Goal: Task Accomplishment & Management: Use online tool/utility

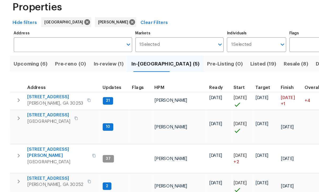
click at [93, 79] on span "In-review (1)" at bounding box center [93, 82] width 26 height 7
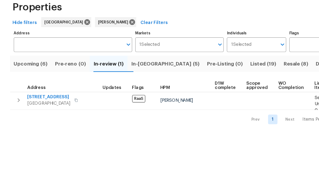
click at [47, 108] on span "930 Thornwood Cir" at bounding box center [41, 110] width 37 height 5
click at [214, 79] on span "Listed (19)" at bounding box center [225, 82] width 22 height 7
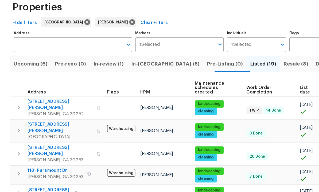
click at [37, 112] on span "111 Harper Rd" at bounding box center [51, 117] width 56 height 11
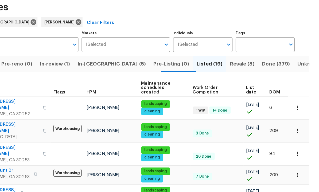
click at [297, 117] on icon "button" at bounding box center [299, 119] width 5 height 5
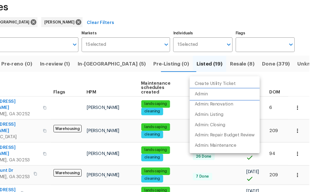
click at [208, 104] on li "Admin" at bounding box center [238, 108] width 60 height 9
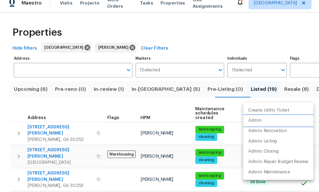
scroll to position [18, 0]
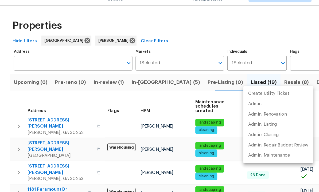
click at [140, 70] on div at bounding box center [159, 96] width 319 height 192
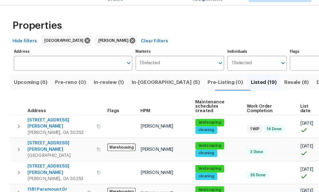
click at [128, 79] on span "In-reno (5)" at bounding box center [141, 82] width 58 height 7
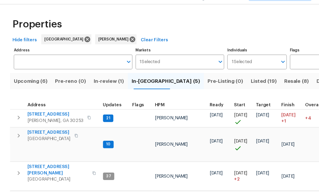
click at [15, 110] on icon "button" at bounding box center [16, 113] width 6 height 6
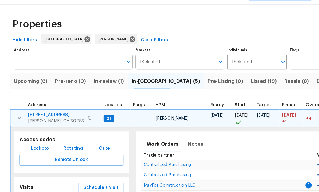
click at [84, 170] on span "Schedule a visit" at bounding box center [86, 173] width 30 height 7
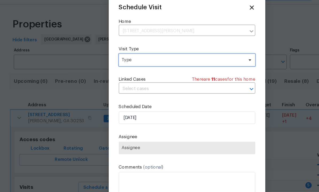
click at [121, 62] on span "Type" at bounding box center [156, 64] width 104 height 5
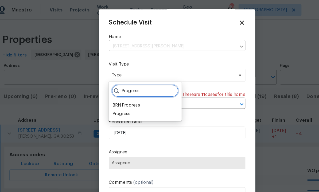
type input "Progress"
click at [110, 98] on div "Progress" at bounding box center [111, 97] width 15 height 5
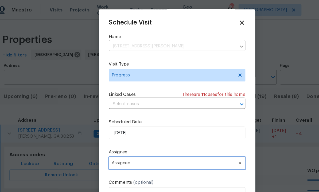
click at [116, 141] on span "Assignee" at bounding box center [156, 139] width 105 height 4
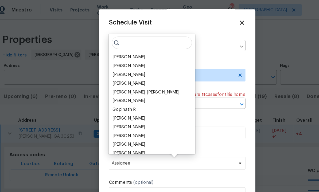
click at [117, 47] on div "[PERSON_NAME]" at bounding box center [118, 48] width 28 height 5
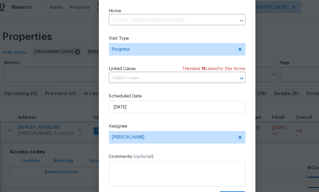
scroll to position [18, 0]
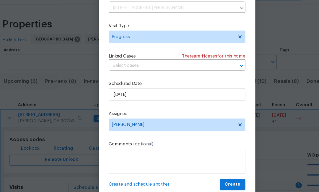
click at [200, 168] on span "Create" at bounding box center [206, 171] width 13 height 7
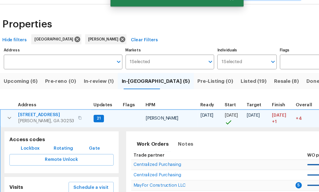
scroll to position [0, 0]
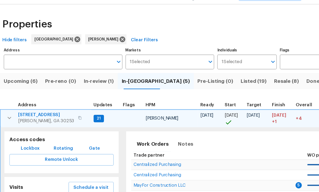
click at [15, 113] on icon "button" at bounding box center [16, 114] width 3 height 2
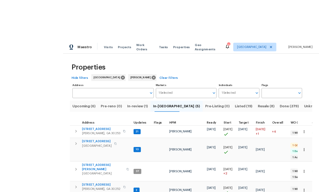
scroll to position [1, 0]
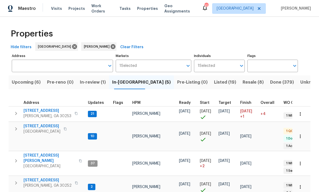
click at [46, 110] on span "201 Autumn Lake Way" at bounding box center [47, 110] width 48 height 5
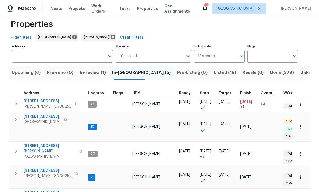
scroll to position [9, 0]
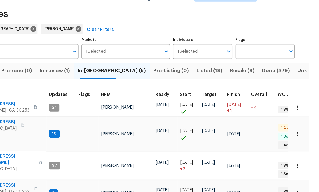
scroll to position [0, 0]
click at [80, 69] on span "In-review (1)" at bounding box center [93, 72] width 26 height 7
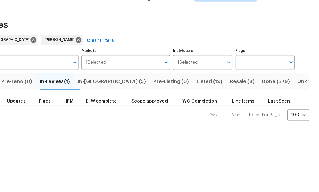
click at [112, 79] on span "In-reno (5)" at bounding box center [141, 82] width 58 height 7
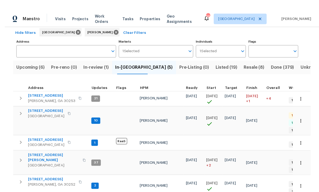
scroll to position [9, 0]
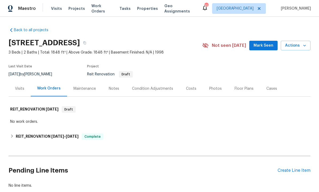
click at [263, 41] on button "Mark Seen" at bounding box center [263, 46] width 28 height 10
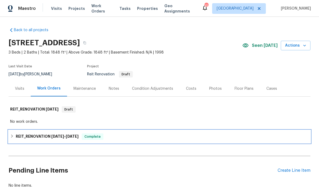
click at [76, 134] on h6 "REIT_RENOVATION 8/8/25 - 8/22/25" at bounding box center [47, 137] width 63 height 6
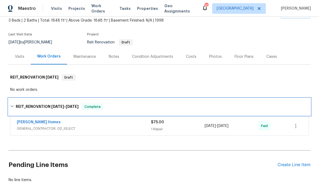
scroll to position [31, 0]
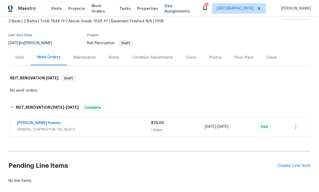
click at [41, 123] on link "[PERSON_NAME] Homes" at bounding box center [39, 123] width 44 height 4
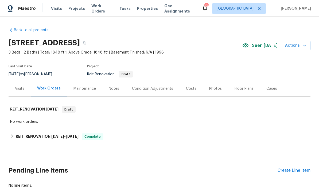
click at [290, 173] on div "Create Line Item" at bounding box center [293, 170] width 33 height 5
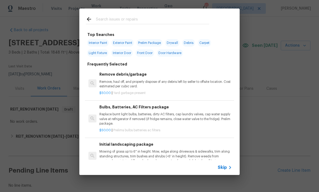
click at [125, 20] on input "text" at bounding box center [152, 20] width 113 height 8
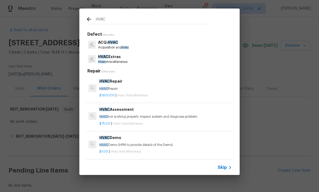
type input "HVAC"
click at [114, 43] on p "HVAC Extras" at bounding box center [112, 43] width 29 height 6
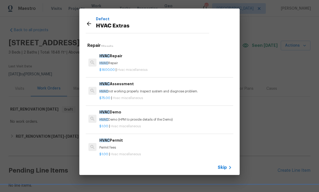
click at [122, 87] on div "HVAC Assessment HVAC not working properly. Inspect system and diagnose problem." at bounding box center [165, 87] width 132 height 13
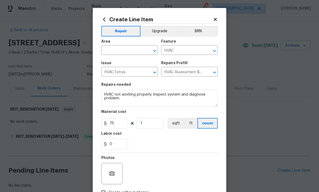
click at [124, 50] on input "text" at bounding box center [122, 51] width 42 height 8
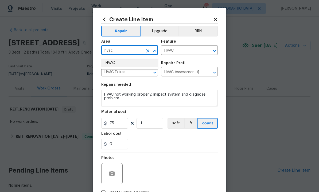
click at [120, 63] on li "HVAC" at bounding box center [129, 63] width 57 height 9
type input "HVAC"
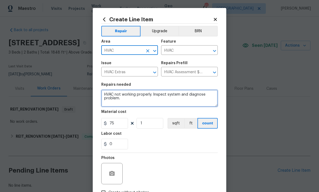
click at [213, 97] on textarea "HVAC not working properly. Inspect system and diagnose problem." at bounding box center [159, 98] width 116 height 17
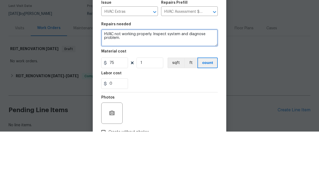
click at [138, 90] on textarea "HVAC not working properly. Inspect system and diagnose problem." at bounding box center [159, 98] width 116 height 17
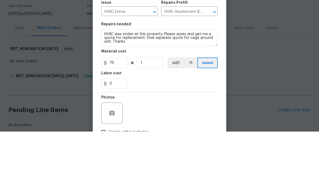
scroll to position [18, 0]
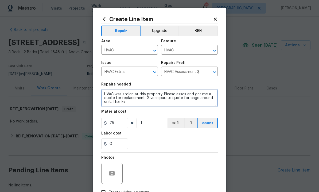
type textarea "HVAC was stolen at this property. Please asses and get me a quote for replaceme…"
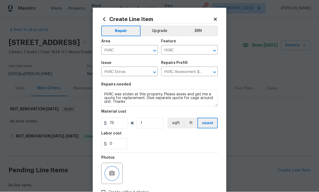
click at [111, 170] on button "button" at bounding box center [111, 174] width 13 height 13
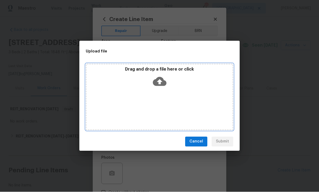
click at [162, 85] on icon at bounding box center [160, 81] width 14 height 9
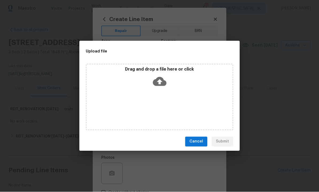
click at [95, 50] on h2 "Upload file" at bounding box center [147, 52] width 123 height 6
click at [198, 144] on span "Cancel" at bounding box center [196, 142] width 14 height 7
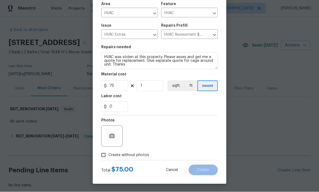
click at [107, 156] on input "Create without photos" at bounding box center [103, 155] width 10 height 10
checkbox input "true"
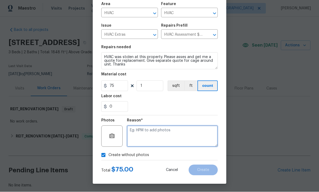
click at [150, 137] on textarea at bounding box center [172, 136] width 91 height 21
type textarea "Upload photos"
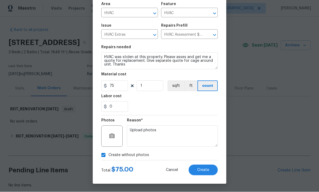
click at [204, 170] on span "Create" at bounding box center [203, 171] width 12 height 4
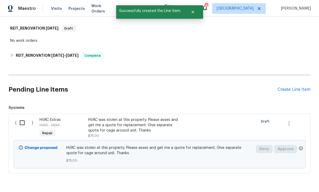
scroll to position [74, 0]
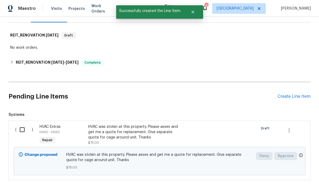
click at [25, 124] on input "checkbox" at bounding box center [24, 129] width 15 height 11
checkbox input "true"
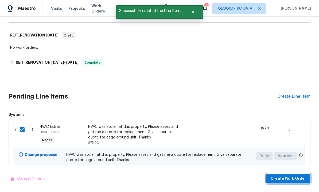
click at [285, 177] on span "Create Work Order" at bounding box center [287, 179] width 35 height 7
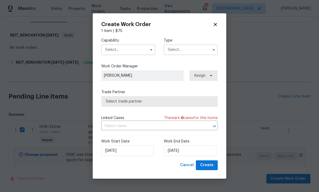
click at [123, 46] on input "text" at bounding box center [128, 50] width 54 height 11
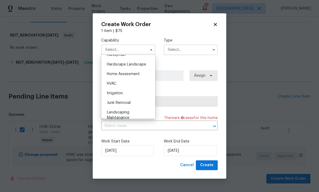
scroll to position [300, 0]
click at [130, 85] on div "HVAC" at bounding box center [127, 84] width 51 height 10
type input "HVAC"
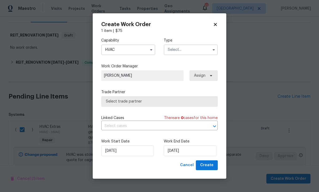
click at [189, 51] on input "text" at bounding box center [191, 50] width 54 height 11
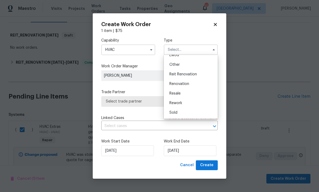
scroll to position [64, 0]
click at [192, 74] on span "Reit Renovation" at bounding box center [182, 75] width 27 height 4
type input "Reit Renovation"
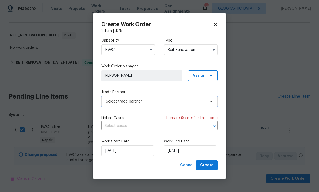
click at [154, 102] on span "Select trade partner" at bounding box center [156, 101] width 100 height 5
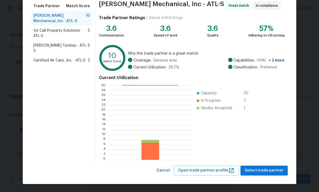
scroll to position [43, 0]
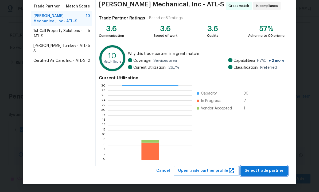
click at [261, 170] on span "Select trade partner" at bounding box center [263, 171] width 39 height 7
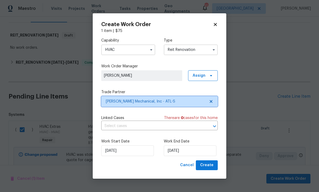
scroll to position [0, 0]
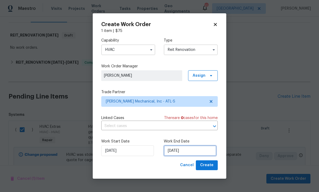
click at [191, 153] on input "[DATE]" at bounding box center [190, 151] width 53 height 11
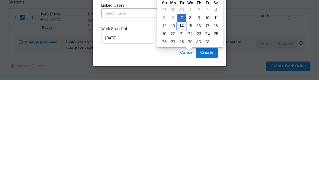
click at [181, 135] on div "14" at bounding box center [181, 138] width 9 height 7
type input "10/14/2025"
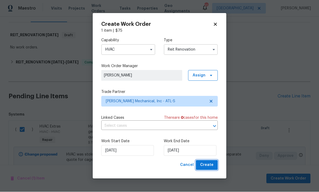
click at [208, 167] on span "Create" at bounding box center [206, 165] width 13 height 7
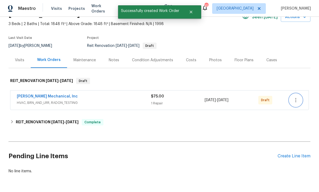
click at [299, 94] on button "button" at bounding box center [295, 100] width 13 height 13
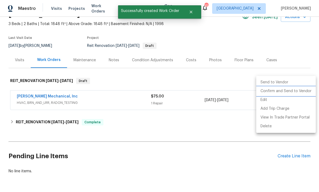
click at [284, 93] on li "Confirm and Send to Vendor" at bounding box center [285, 91] width 59 height 9
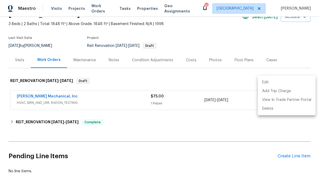
click at [178, 159] on div at bounding box center [159, 96] width 319 height 192
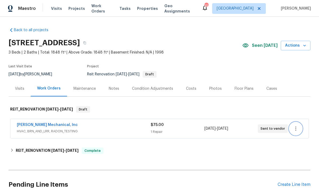
scroll to position [0, 0]
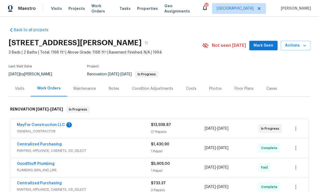
click at [55, 124] on link "MayFor Construction LLC" at bounding box center [41, 125] width 48 height 4
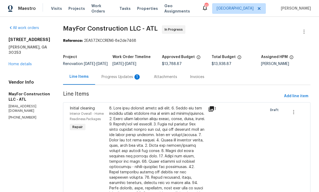
click at [132, 80] on div "Progress Updates 1" at bounding box center [120, 76] width 39 height 5
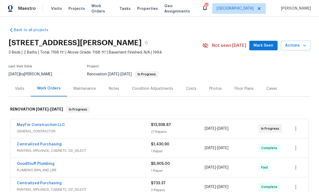
click at [114, 88] on div "Notes" at bounding box center [114, 88] width 10 height 5
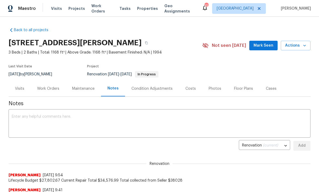
click at [105, 125] on textarea at bounding box center [159, 124] width 295 height 19
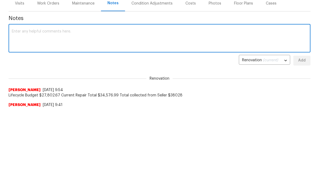
scroll to position [85, 0]
click at [65, 38] on textarea at bounding box center [159, 39] width 295 height 19
type textarea "A"
type textarea "Lighting and appliances installed. Touchup clean [DATE] morning. QC [DATE] afte…"
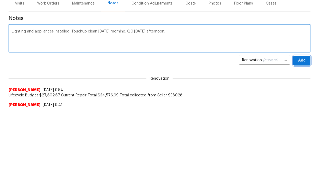
click at [305, 56] on button "Add" at bounding box center [301, 61] width 17 height 10
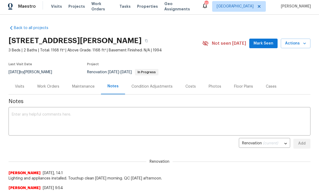
scroll to position [0, 0]
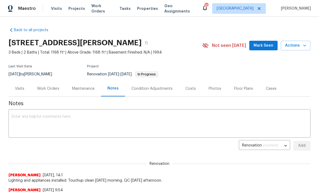
click at [260, 45] on span "Mark Seen" at bounding box center [263, 45] width 20 height 7
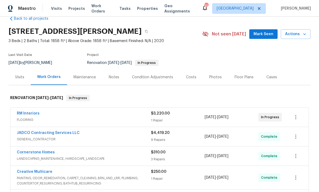
scroll to position [13, 0]
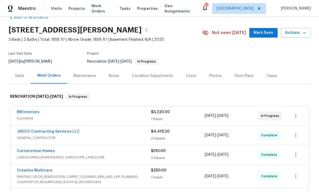
click at [32, 114] on link "RM Interiors" at bounding box center [28, 112] width 23 height 4
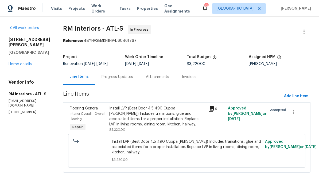
click at [120, 82] on div "Progress Updates" at bounding box center [117, 77] width 44 height 16
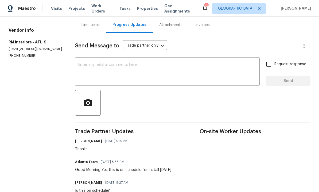
scroll to position [50, 0]
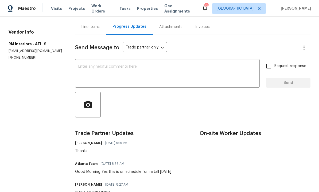
click at [133, 80] on textarea at bounding box center [167, 74] width 178 height 19
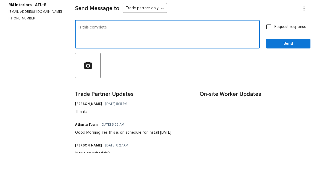
type textarea "Is this complete"
click at [271, 61] on input "Request response" at bounding box center [268, 66] width 11 height 11
checkbox input "true"
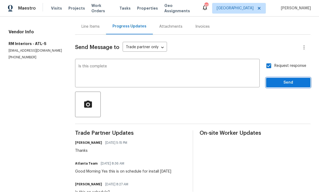
click at [288, 80] on span "Send" at bounding box center [288, 83] width 36 height 7
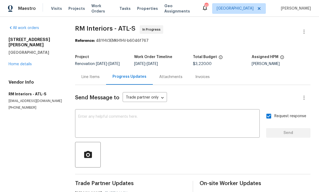
scroll to position [0, 0]
click at [98, 74] on div "Line Items" at bounding box center [90, 76] width 18 height 5
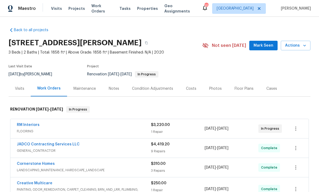
click at [263, 49] on button "Mark Seen" at bounding box center [263, 46] width 28 height 10
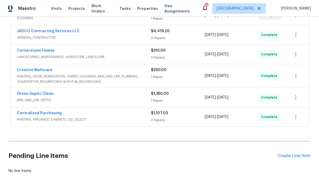
scroll to position [113, 0]
click at [289, 157] on div "Create Line Item" at bounding box center [293, 156] width 33 height 5
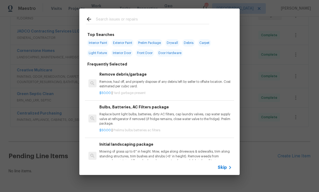
click at [119, 21] on input "text" at bounding box center [152, 20] width 113 height 8
type input "Ini"
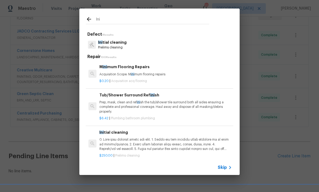
click at [114, 46] on p "Prelims cleaning" at bounding box center [112, 47] width 29 height 5
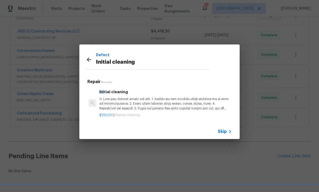
click at [142, 107] on p at bounding box center [165, 104] width 132 height 14
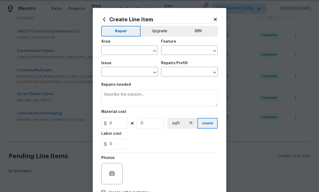
type input "Home Readiness Packages"
type input "Initial cleaning"
type input "Initial cleaning $250.00"
type textarea "1. Wipe down exterior doors and trim. 2. Clean out all exterior light fixtures …"
type input "250"
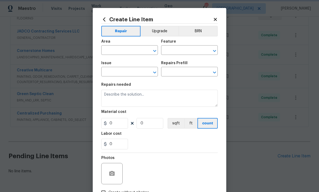
type input "1"
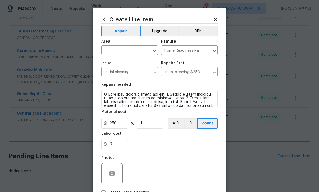
click at [128, 53] on input "text" at bounding box center [122, 51] width 42 height 8
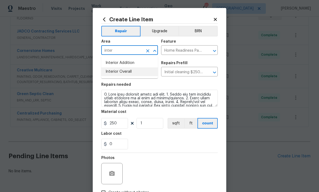
click at [130, 74] on li "Interior Overall" at bounding box center [129, 72] width 57 height 9
type input "Interior Overall"
click at [125, 125] on input "250" at bounding box center [114, 123] width 27 height 11
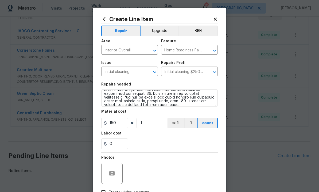
scroll to position [71, 0]
type input "150"
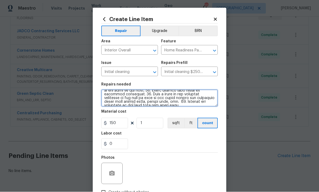
click at [211, 106] on textarea at bounding box center [159, 98] width 116 height 17
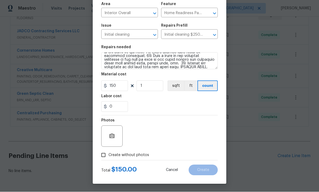
scroll to position [38, 0]
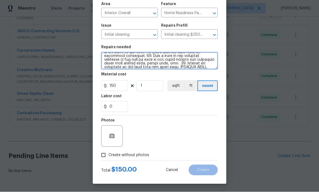
type textarea "1. Wipe down exterior doors and trim. 2. Clean out all exterior light fixtures …"
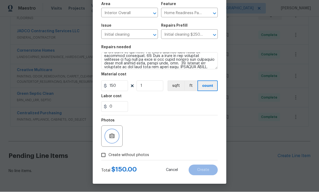
click at [113, 137] on icon "button" at bounding box center [111, 136] width 5 height 5
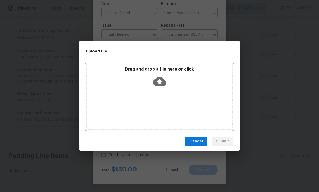
click at [160, 87] on icon at bounding box center [160, 82] width 14 height 14
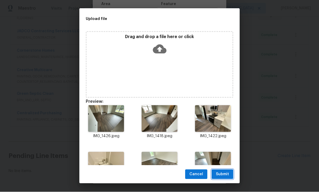
click at [224, 175] on span "Submit" at bounding box center [222, 175] width 13 height 7
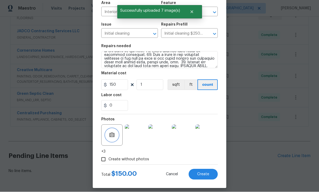
click at [114, 134] on icon "button" at bounding box center [112, 135] width 6 height 6
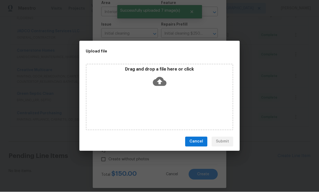
click at [258, 99] on div "Upload file Drag and drop a file here or click Cancel Submit" at bounding box center [159, 96] width 319 height 192
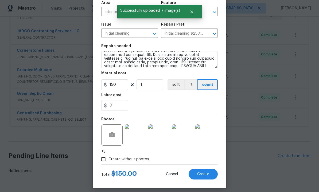
click at [204, 173] on span "Create" at bounding box center [203, 175] width 12 height 4
type input "0"
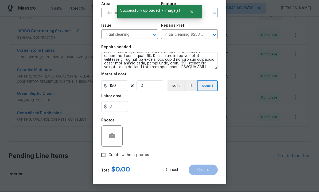
type input "0"
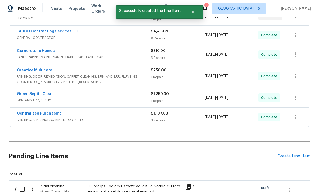
click at [291, 154] on div "Create Line Item" at bounding box center [293, 156] width 33 height 5
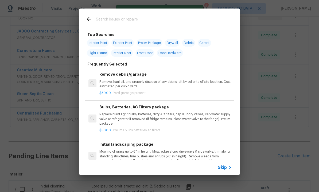
click at [122, 19] on input "text" at bounding box center [152, 20] width 113 height 8
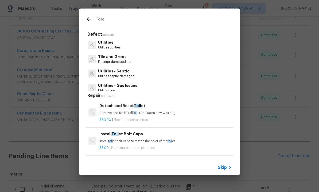
type input "Toilet"
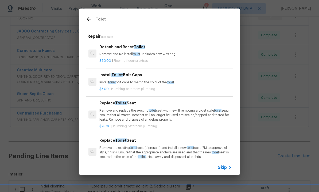
click at [130, 54] on p "Remove and Re install toilet . Includes new wax ring" at bounding box center [165, 54] width 132 height 5
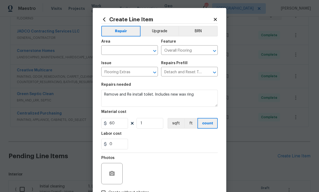
click at [126, 50] on input "text" at bounding box center [122, 51] width 42 height 8
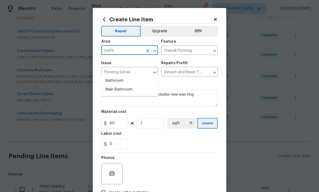
click at [120, 77] on li "Bathroom" at bounding box center [129, 81] width 57 height 9
type input "Bathroom"
click at [114, 173] on icon "button" at bounding box center [111, 173] width 5 height 5
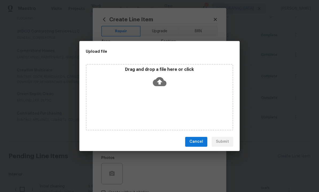
click at [163, 78] on icon at bounding box center [160, 82] width 14 height 14
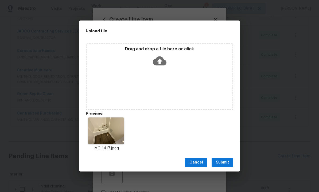
click at [221, 160] on span "Submit" at bounding box center [222, 163] width 13 height 7
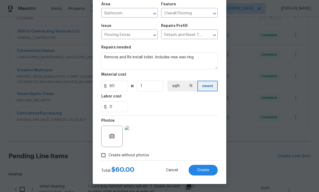
click at [203, 169] on span "Create" at bounding box center [203, 171] width 12 height 4
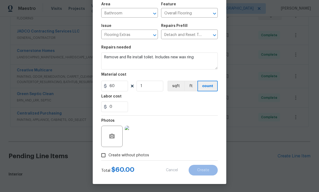
type input "0"
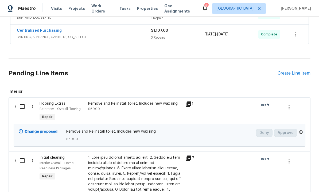
scroll to position [195, 0]
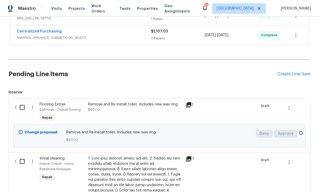
click at [292, 72] on div "Create Line Item" at bounding box center [293, 74] width 33 height 5
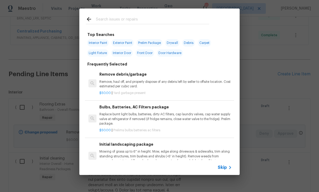
click at [118, 18] on input "text" at bounding box center [152, 20] width 113 height 8
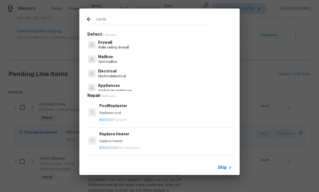
type input "Landsc"
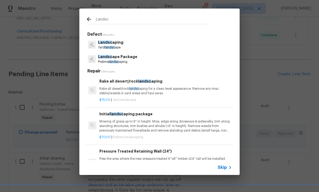
click at [114, 47] on span "landsc" at bounding box center [110, 47] width 10 height 3
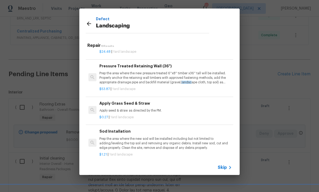
scroll to position [58, 0]
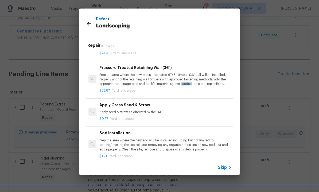
click at [136, 110] on p "Apply seed & straw as directed by the PM." at bounding box center [165, 112] width 132 height 5
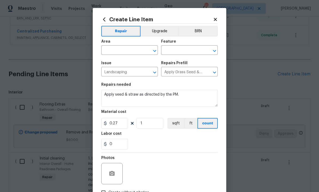
click at [127, 50] on input "text" at bounding box center [122, 51] width 42 height 8
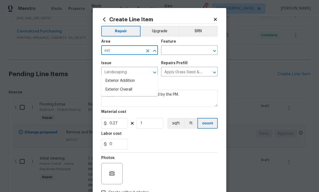
click at [130, 85] on li "Exterior Overall" at bounding box center [129, 89] width 57 height 9
type input "Exterior Overall"
click at [177, 51] on input "text" at bounding box center [182, 51] width 42 height 8
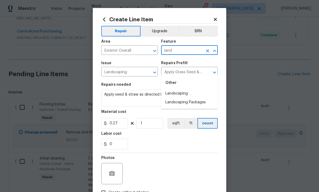
click at [179, 89] on li "Landscaping" at bounding box center [189, 93] width 57 height 9
click at [186, 89] on li "Landscaping" at bounding box center [189, 93] width 57 height 9
type input "Landscaping"
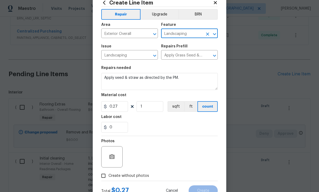
scroll to position [24, 0]
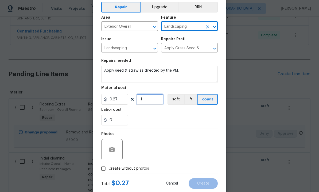
click at [151, 100] on input "1" at bounding box center [149, 99] width 27 height 11
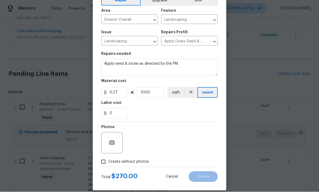
scroll to position [34, 0]
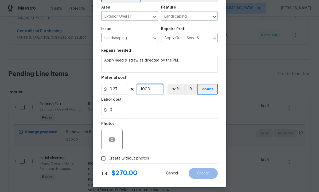
click at [154, 93] on input "1000" at bounding box center [149, 89] width 27 height 11
click at [112, 136] on button "button" at bounding box center [111, 140] width 13 height 13
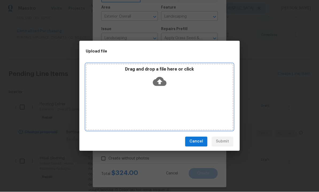
click at [165, 80] on icon at bounding box center [160, 82] width 14 height 14
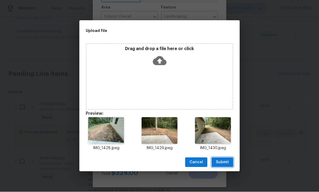
click at [222, 163] on span "Submit" at bounding box center [222, 163] width 13 height 7
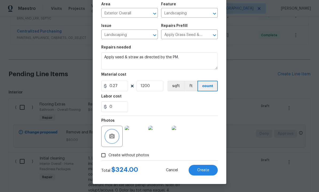
scroll to position [38, 0]
click at [203, 170] on span "Create" at bounding box center [203, 171] width 12 height 4
type input "0"
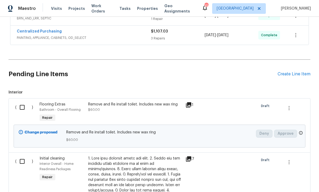
click at [72, 102] on div "Flooring Extras" at bounding box center [61, 104] width 45 height 5
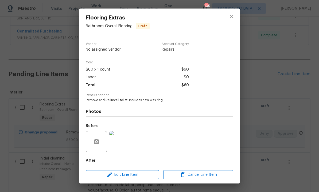
click at [228, 96] on span "Repairs needed" at bounding box center [159, 95] width 147 height 3
click at [233, 14] on icon "close" at bounding box center [231, 16] width 6 height 6
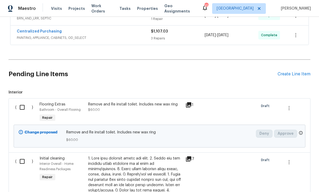
click at [99, 108] on span "$60.00" at bounding box center [94, 109] width 12 height 3
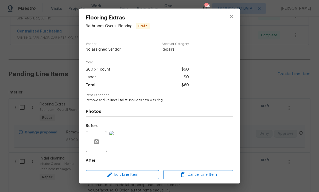
scroll to position [0, 0]
click at [236, 15] on button "close" at bounding box center [231, 16] width 13 height 13
